Goal: Task Accomplishment & Management: Manage account settings

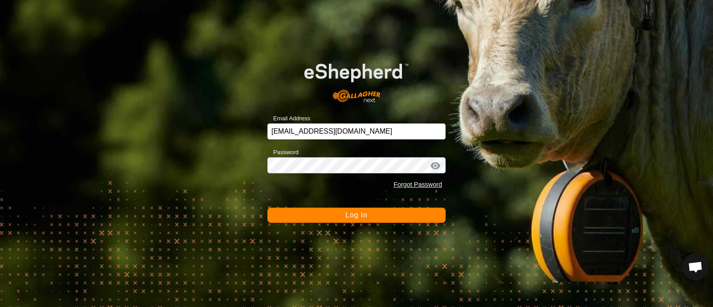
click at [336, 214] on button "Log In" at bounding box center [356, 215] width 178 height 15
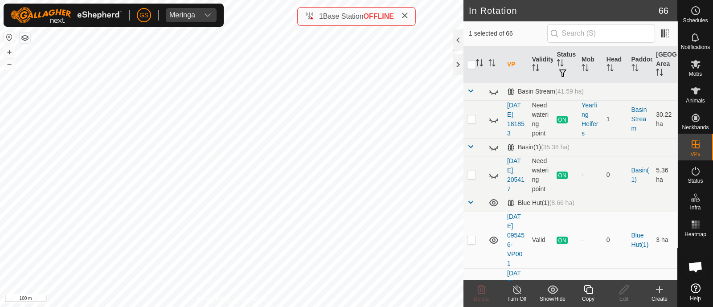
click at [586, 294] on icon at bounding box center [588, 289] width 9 height 9
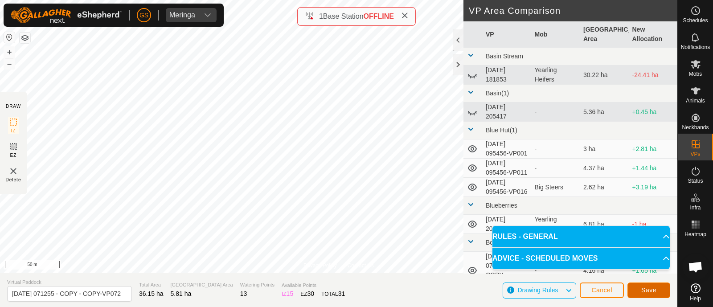
click at [654, 294] on button "Save" at bounding box center [648, 290] width 43 height 16
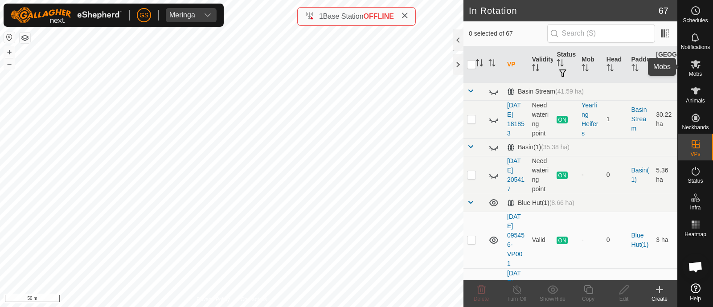
click at [700, 67] on icon at bounding box center [695, 64] width 11 height 11
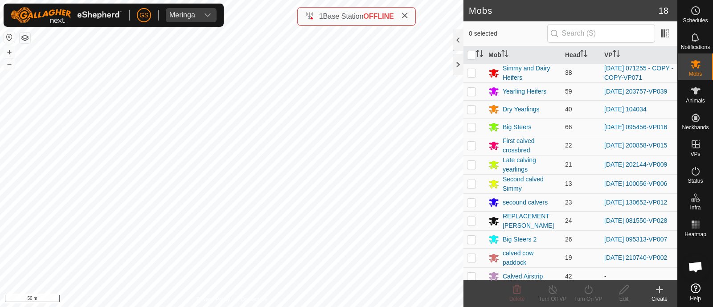
click at [468, 72] on p-checkbox at bounding box center [471, 72] width 9 height 7
checkbox input "true"
click at [588, 288] on icon at bounding box center [588, 289] width 11 height 11
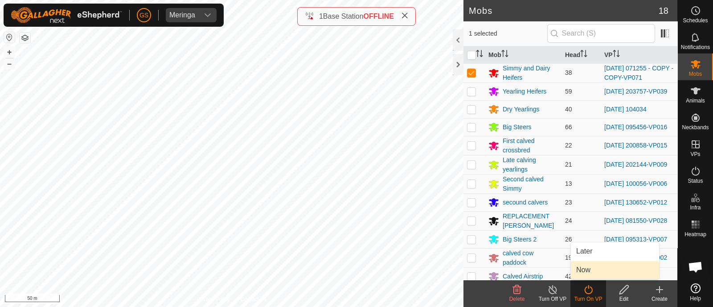
click at [587, 268] on link "Now" at bounding box center [615, 270] width 88 height 18
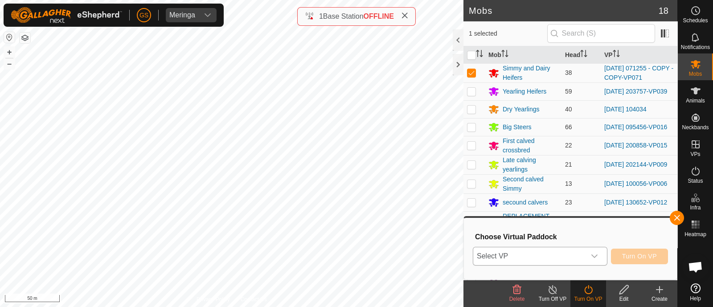
click at [587, 265] on p-select "Select VP" at bounding box center [540, 256] width 135 height 19
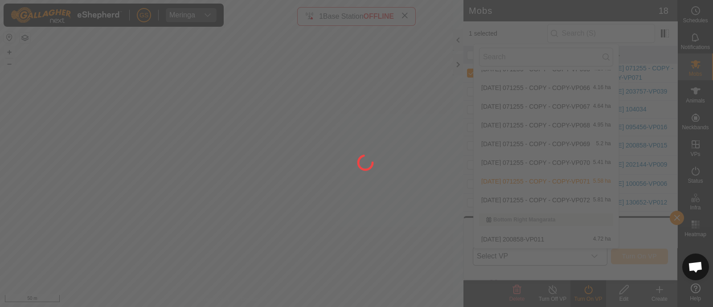
scroll to position [238, 0]
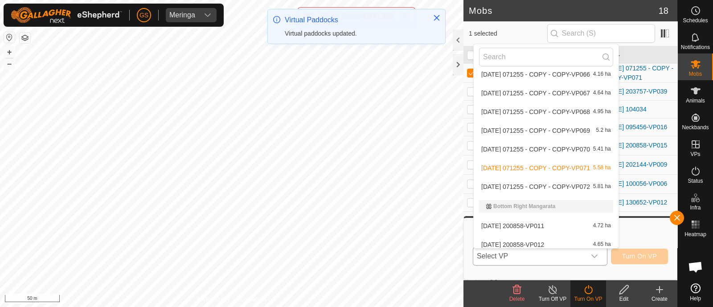
click at [545, 182] on li "[DATE] 071255 - COPY - COPY-VP072 5.81 ha" at bounding box center [546, 187] width 145 height 18
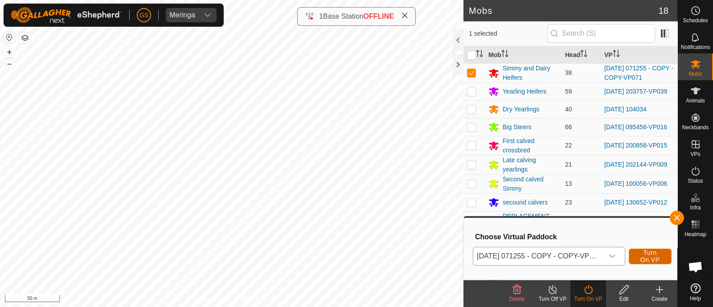
click at [653, 256] on span "Turn On VP" at bounding box center [650, 256] width 20 height 14
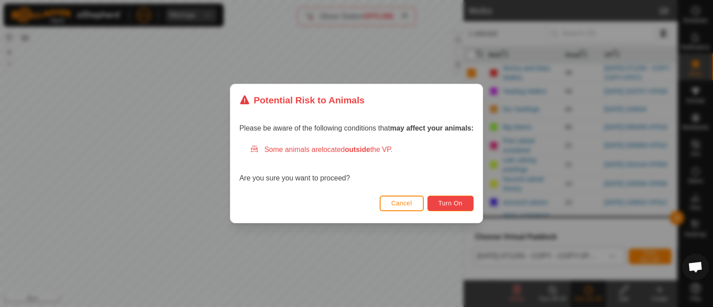
click at [449, 200] on span "Turn On" at bounding box center [450, 203] width 24 height 7
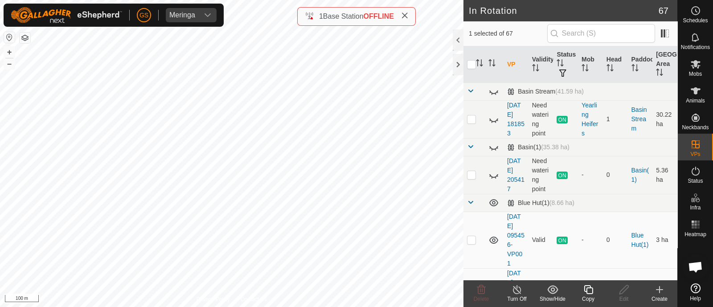
click at [586, 290] on icon at bounding box center [588, 289] width 9 height 9
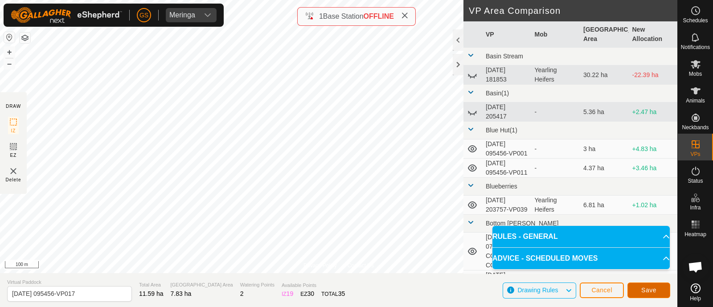
click at [647, 290] on span "Save" at bounding box center [648, 289] width 15 height 7
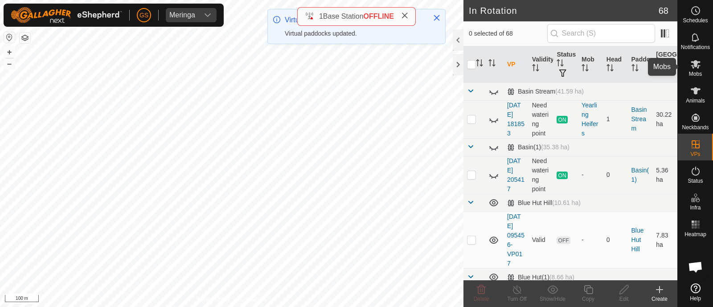
click at [696, 68] on icon at bounding box center [695, 64] width 11 height 11
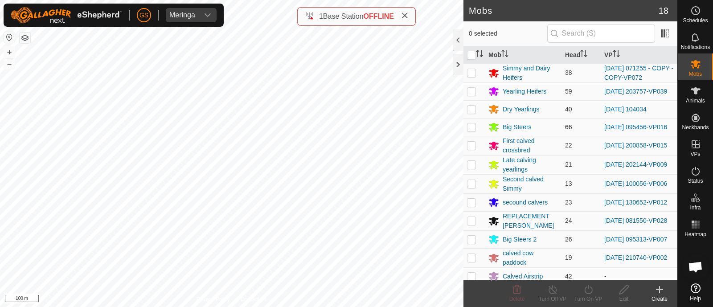
click at [472, 127] on p-checkbox at bounding box center [471, 126] width 9 height 7
checkbox input "true"
click at [588, 288] on icon at bounding box center [588, 289] width 11 height 11
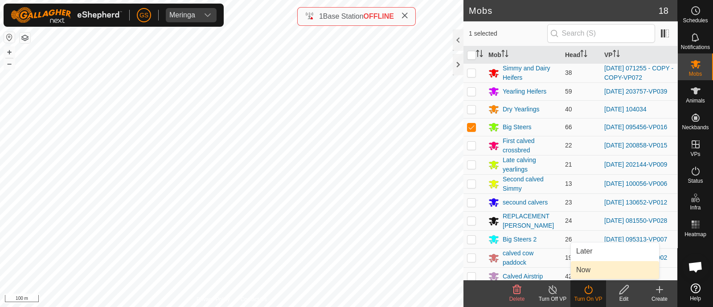
click at [586, 270] on link "Now" at bounding box center [615, 270] width 88 height 18
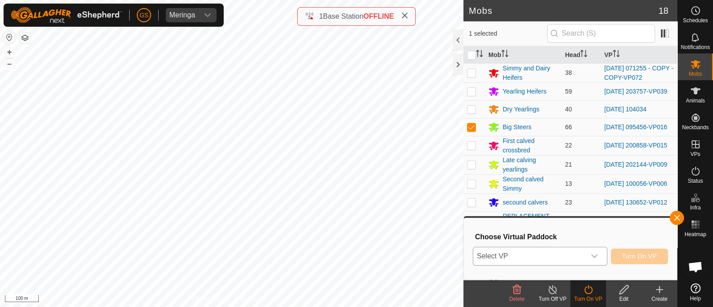
click at [582, 259] on span "Select VP" at bounding box center [529, 256] width 112 height 18
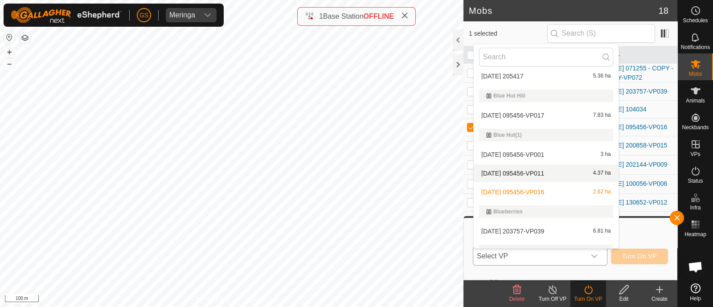
scroll to position [71, 0]
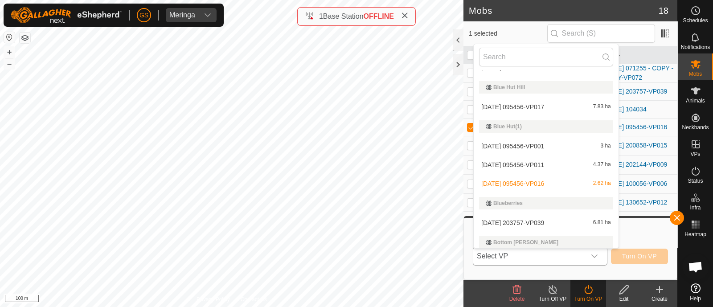
click at [555, 108] on li "[DATE] 095456-VP017 7.83 ha" at bounding box center [546, 107] width 145 height 18
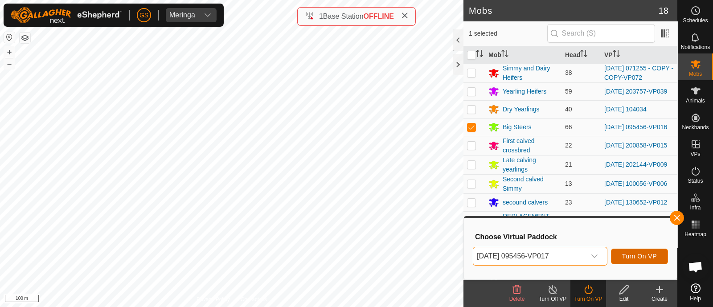
click at [645, 257] on span "Turn On VP" at bounding box center [639, 256] width 35 height 7
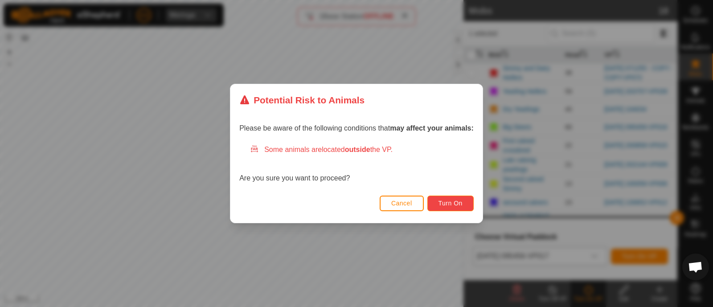
click at [458, 200] on span "Turn On" at bounding box center [450, 203] width 24 height 7
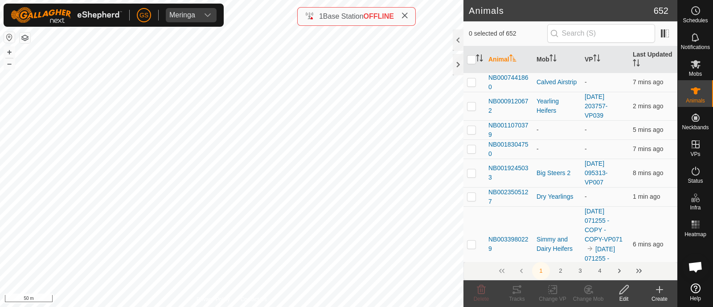
checkbox input "true"
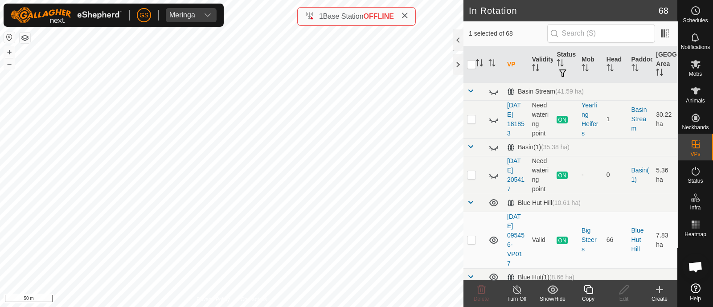
checkbox input "false"
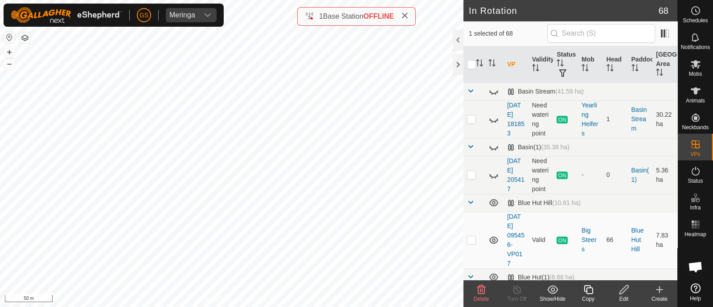
checkbox input "false"
checkbox input "true"
checkbox input "false"
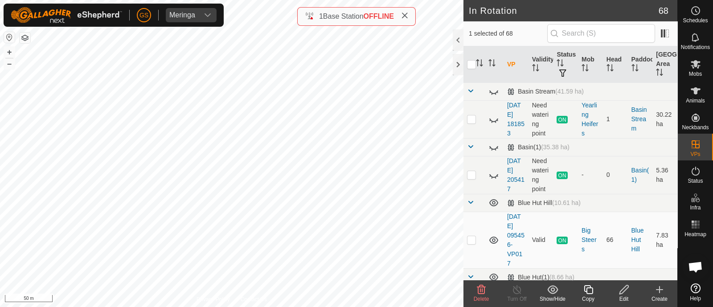
checkbox input "false"
checkbox input "true"
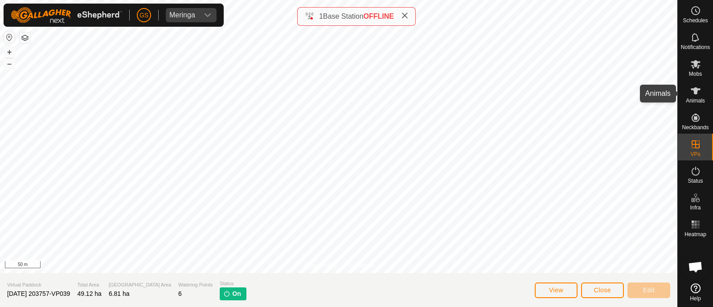
click at [695, 90] on icon at bounding box center [695, 90] width 10 height 7
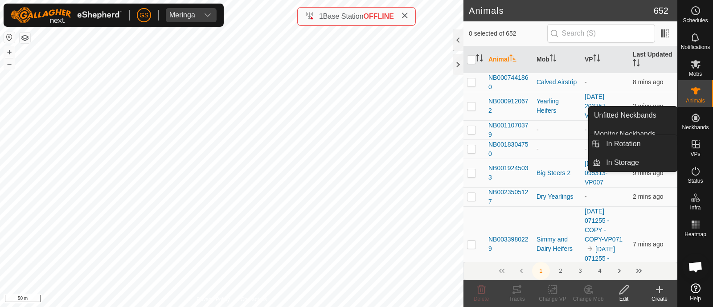
click at [699, 146] on icon at bounding box center [695, 144] width 8 height 8
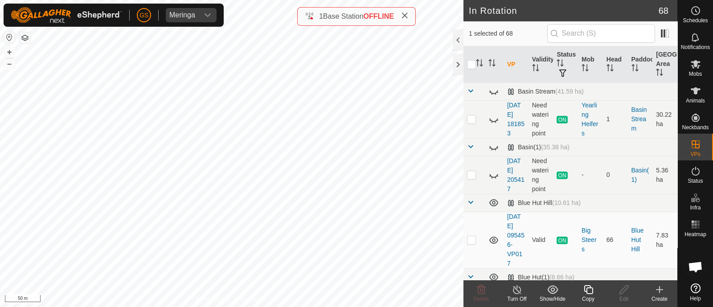
click at [589, 290] on icon at bounding box center [588, 289] width 11 height 11
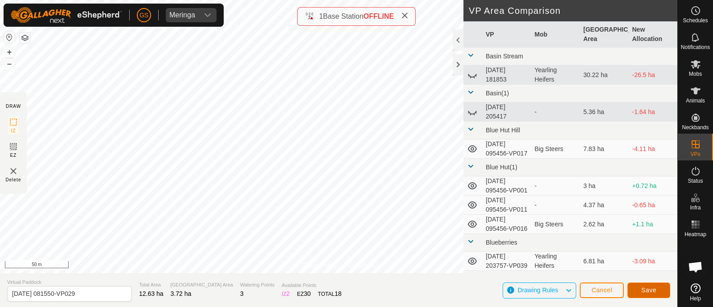
click at [646, 292] on span "Save" at bounding box center [648, 289] width 15 height 7
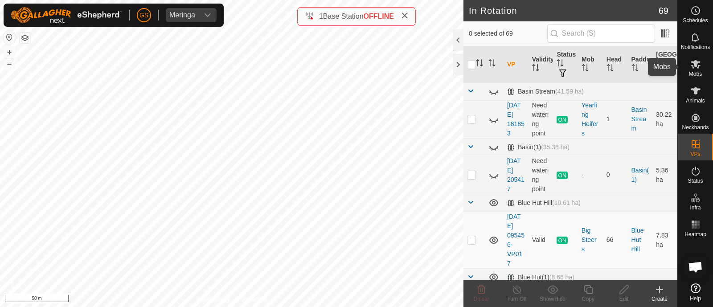
click at [693, 73] on span "Mobs" at bounding box center [695, 73] width 13 height 5
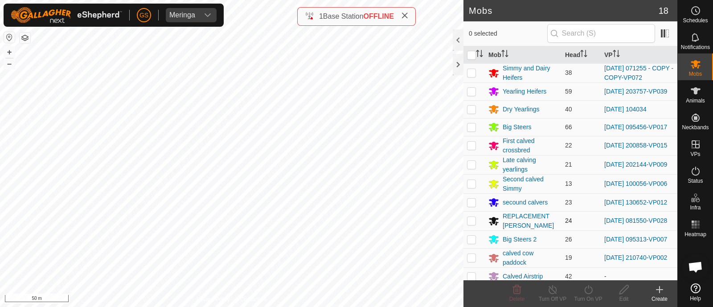
click at [472, 224] on p-checkbox at bounding box center [471, 220] width 9 height 7
checkbox input "true"
click at [589, 291] on icon at bounding box center [588, 289] width 11 height 11
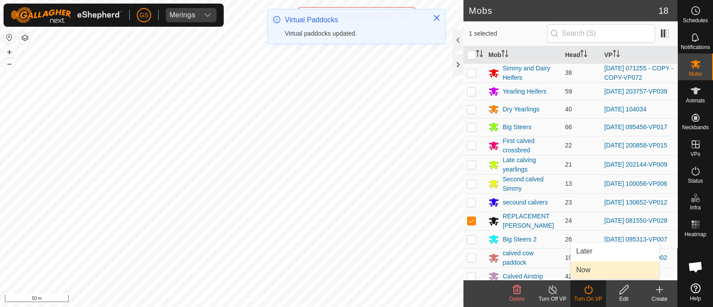
click at [581, 266] on link "Now" at bounding box center [615, 270] width 88 height 18
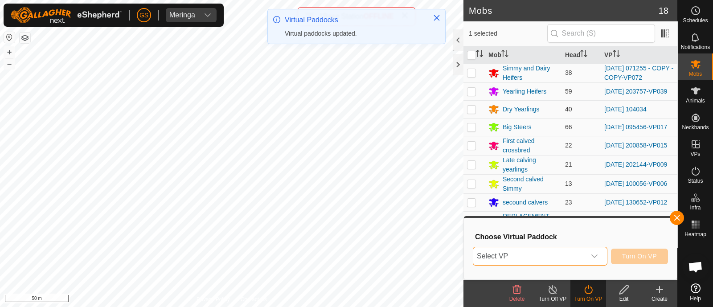
click at [580, 261] on span "Select VP" at bounding box center [529, 256] width 112 height 18
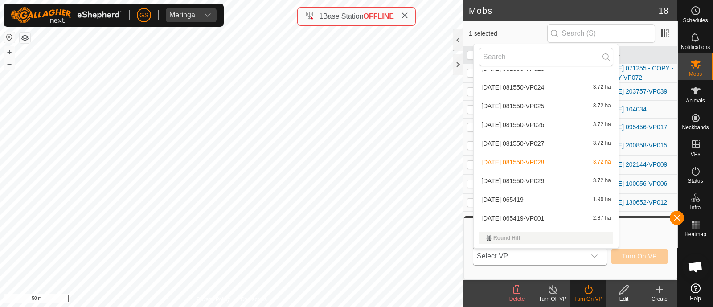
scroll to position [1392, 0]
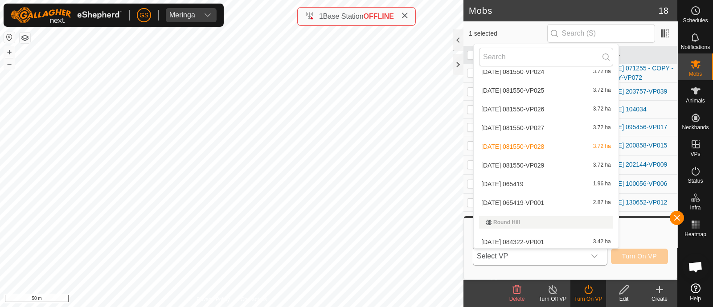
click at [544, 162] on li "[DATE] 081550-VP029 3.72 ha" at bounding box center [546, 165] width 145 height 18
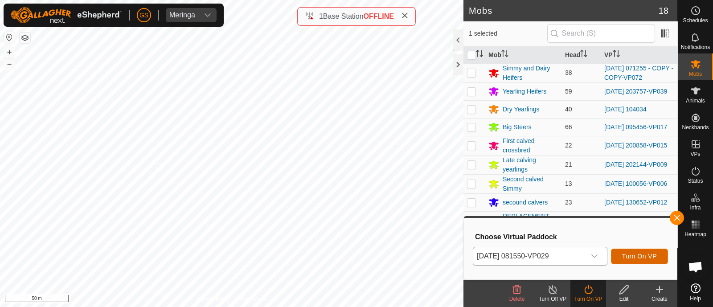
click at [632, 254] on span "Turn On VP" at bounding box center [639, 256] width 35 height 7
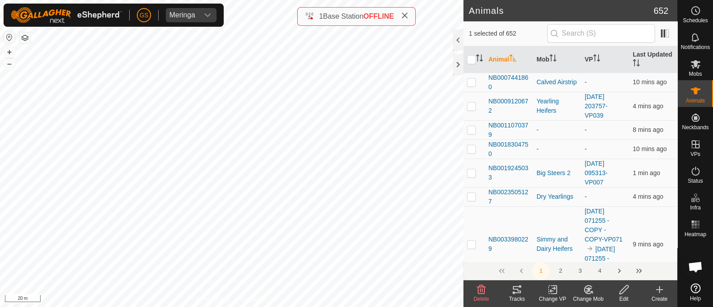
click at [518, 289] on icon at bounding box center [516, 289] width 11 height 11
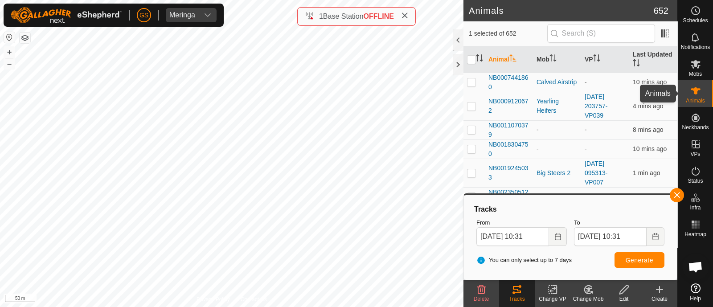
click at [693, 88] on icon at bounding box center [695, 91] width 11 height 11
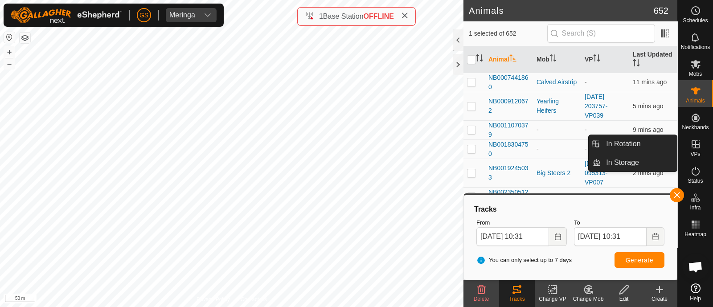
click at [690, 144] on icon at bounding box center [695, 144] width 11 height 11
click at [615, 144] on link "In Rotation" at bounding box center [638, 144] width 76 height 18
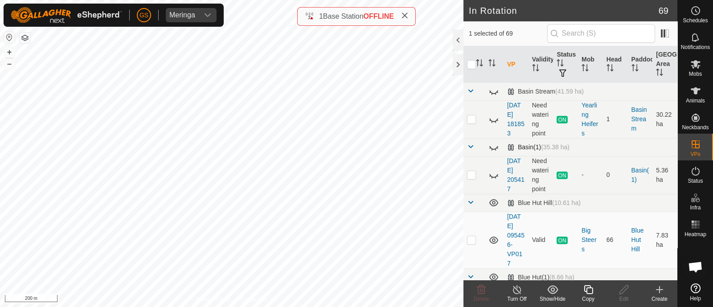
checkbox input "true"
checkbox input "false"
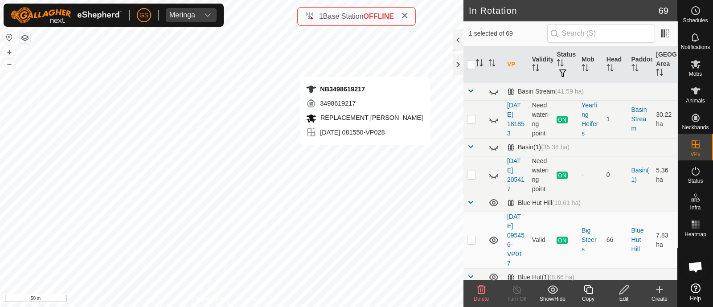
click at [365, 67] on div "NB3498619217 3498619217 REPLACEMENT [PERSON_NAME] [DATE] 081550-VP028 + – ⇧ i 5…" at bounding box center [231, 153] width 463 height 307
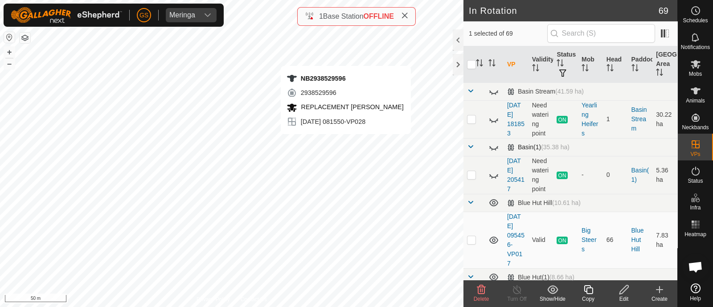
click at [345, 57] on div "NB2938529596 2938529596 REPLACEMENT [PERSON_NAME] [DATE] 081550-VP028 + – ⇧ i 5…" at bounding box center [231, 153] width 463 height 307
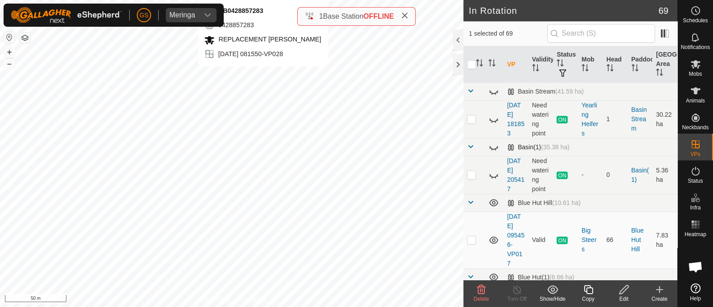
click at [263, 75] on div "NB0428857283 0428857283 REPLACEMENT [PERSON_NAME] [DATE] 081550-VP028 + – ⇧ i 5…" at bounding box center [231, 153] width 463 height 307
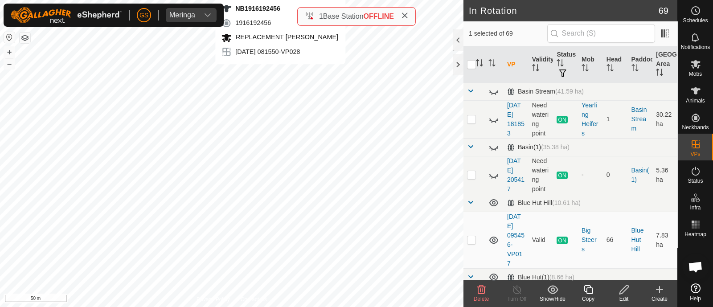
click at [281, 74] on div "NB1916192456 1916192456 REPLACEMENT [PERSON_NAME] [DATE] 081550-VP028 + – ⇧ i 5…" at bounding box center [231, 153] width 463 height 307
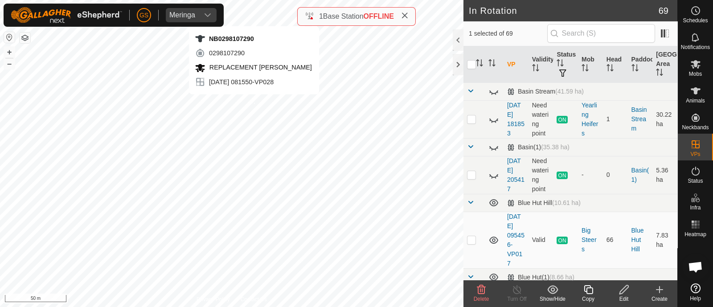
click at [254, 103] on div "NB0298107290 0298107290 REPLACEMENT [PERSON_NAME] [DATE] 081550-VP028 + – ⇧ i 5…" at bounding box center [231, 153] width 463 height 307
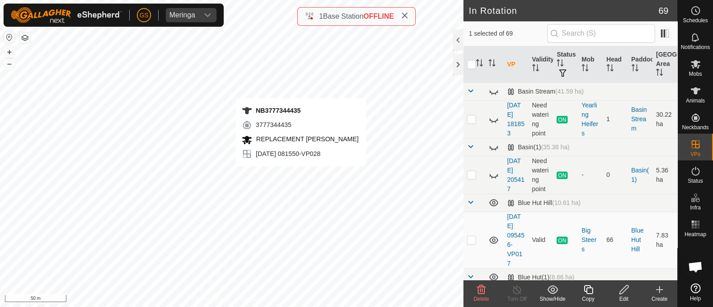
click at [301, 176] on div "NB3777344435 3777344435 REPLACEMENT [PERSON_NAME] [DATE] 081550-VP028 + – ⇧ i 5…" at bounding box center [231, 153] width 463 height 307
click at [581, 290] on copy-svg-icon at bounding box center [588, 289] width 36 height 11
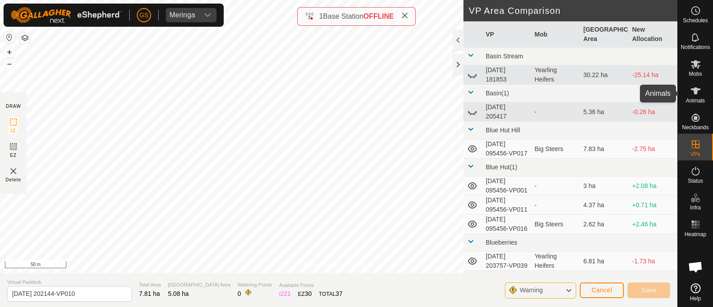
click at [699, 95] on icon at bounding box center [695, 91] width 11 height 11
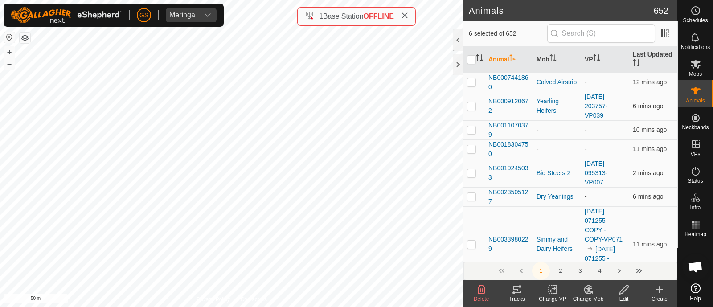
click at [589, 290] on icon at bounding box center [588, 289] width 11 height 11
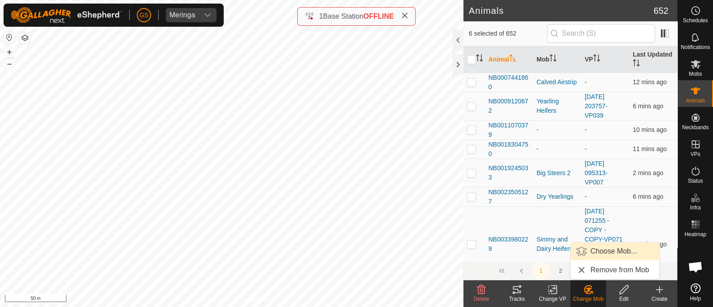
click at [592, 253] on link "Choose Mob..." at bounding box center [615, 251] width 88 height 18
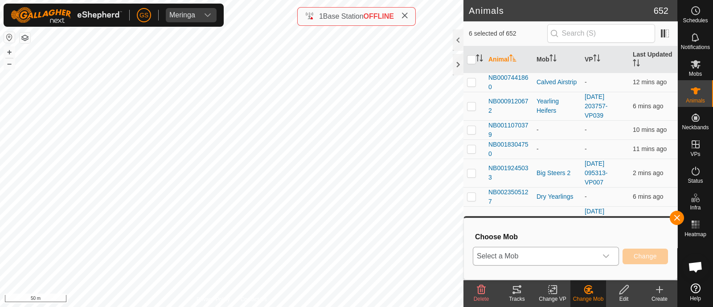
click at [559, 254] on span "Select a Mob" at bounding box center [535, 256] width 124 height 18
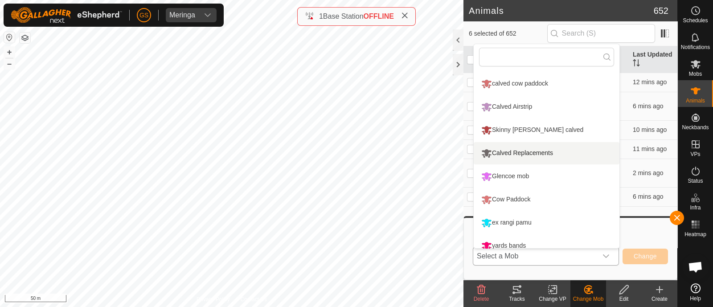
scroll to position [237, 0]
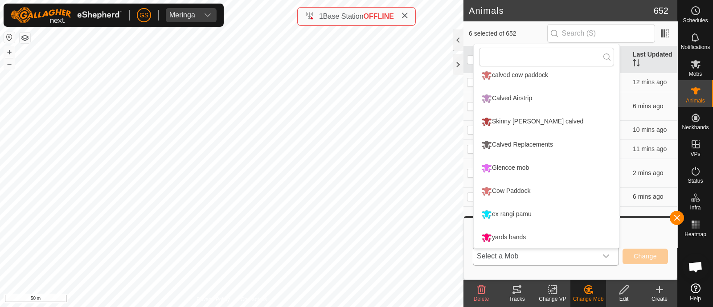
click at [542, 141] on li "Calved Replacements" at bounding box center [547, 145] width 146 height 22
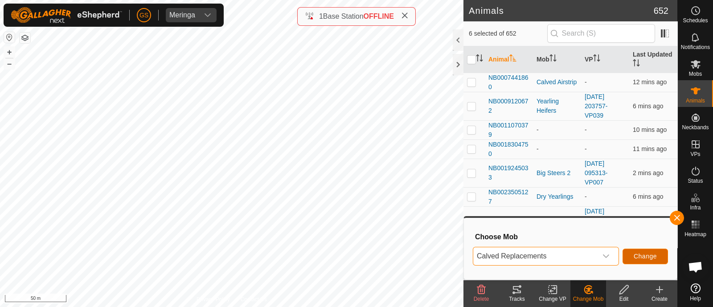
click at [659, 256] on button "Change" at bounding box center [644, 257] width 45 height 16
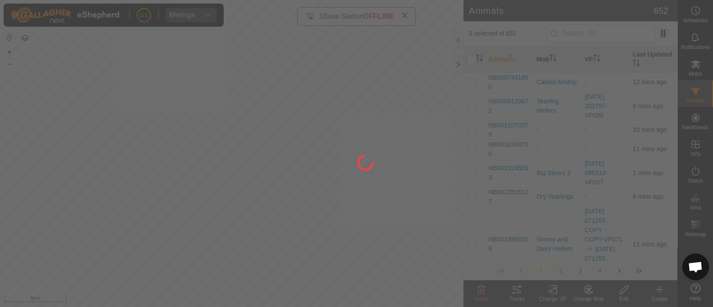
checkbox input "false"
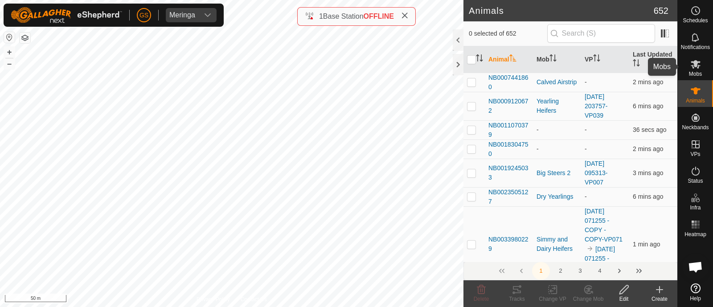
click at [693, 65] on icon at bounding box center [695, 64] width 10 height 8
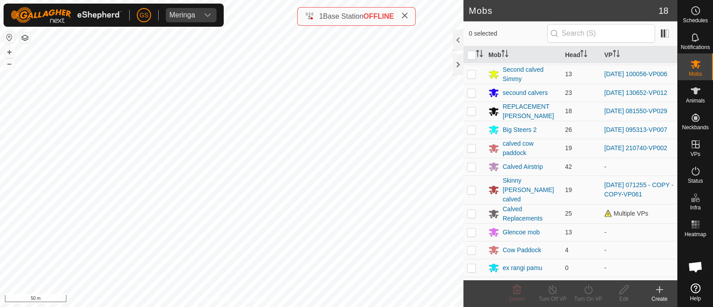
scroll to position [111, 0]
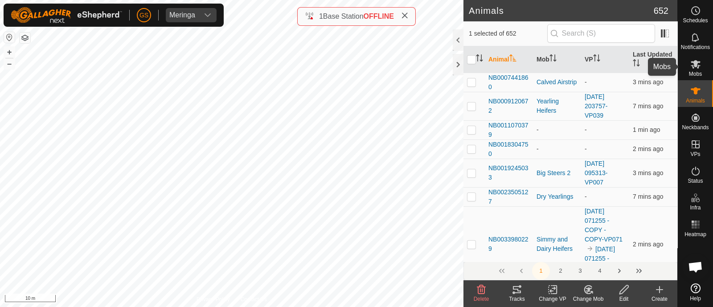
click at [695, 64] on icon at bounding box center [695, 64] width 10 height 8
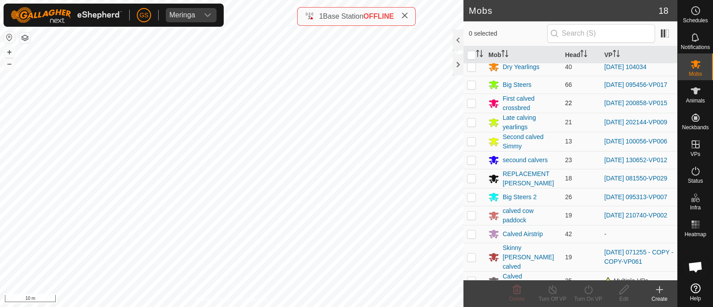
scroll to position [118, 0]
